Goal: Find contact information: Find contact information

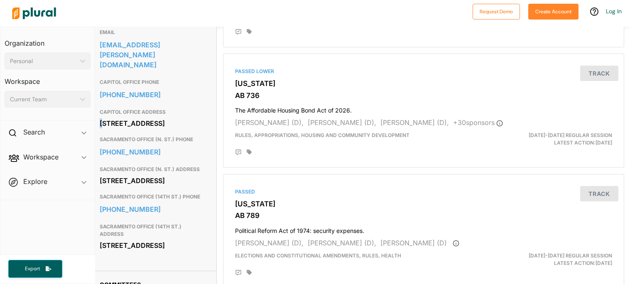
scroll to position [282, 2]
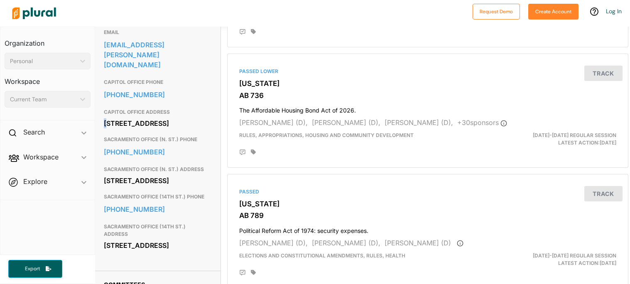
drag, startPoint x: 101, startPoint y: 117, endPoint x: 199, endPoint y: 129, distance: 99.2
click at [199, 129] on div "[STREET_ADDRESS]" at bounding box center [157, 123] width 107 height 12
copy div "[STREET_ADDRESS]"
